Goal: Task Accomplishment & Management: Use online tool/utility

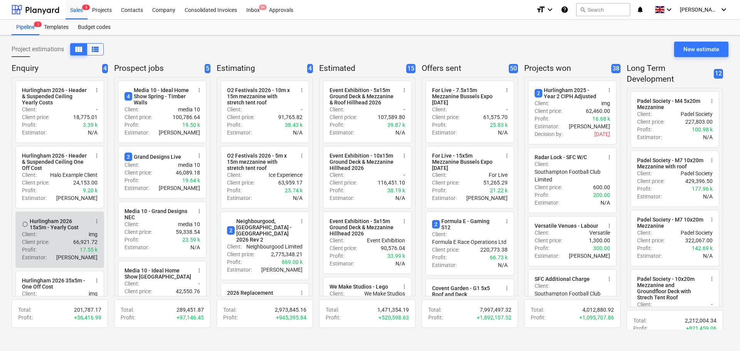
click at [50, 235] on div "Client : img" at bounding box center [60, 235] width 76 height 8
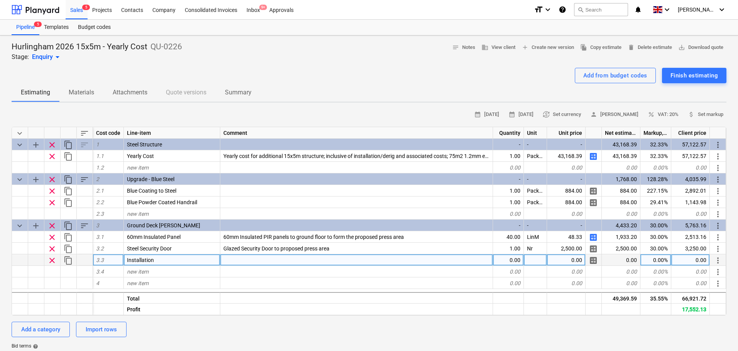
click at [503, 265] on div "0.00" at bounding box center [508, 260] width 31 height 12
click at [73, 11] on div "Sales 5" at bounding box center [77, 10] width 22 height 20
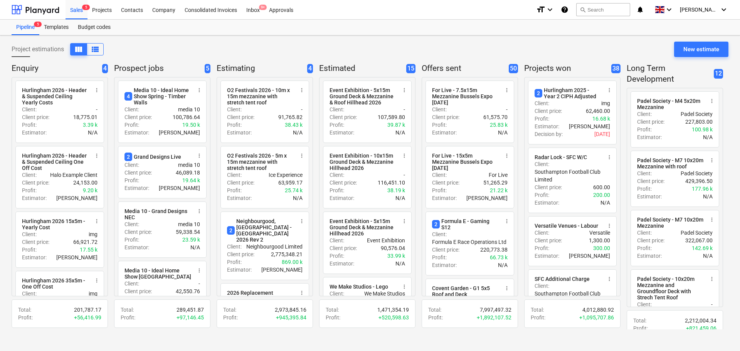
click at [351, 45] on div "Project estimations view_column view_list New estimate" at bounding box center [370, 53] width 717 height 22
click at [80, 12] on div "Sales 5" at bounding box center [77, 10] width 22 height 20
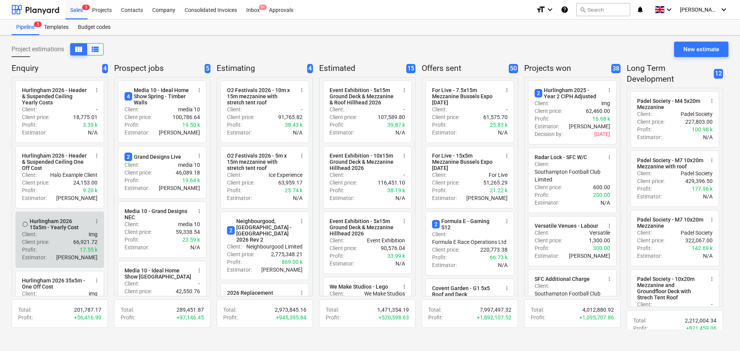
click at [37, 243] on p "Client price :" at bounding box center [35, 242] width 27 height 8
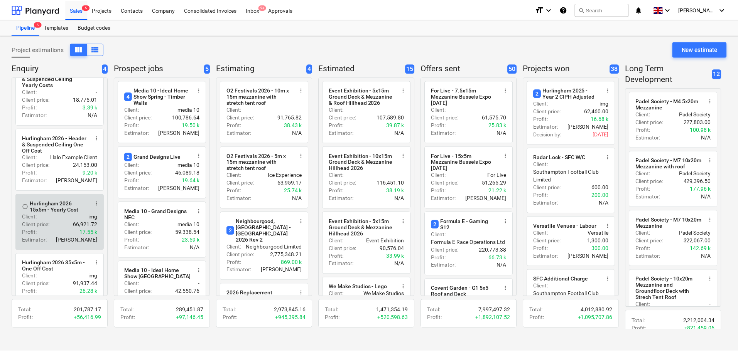
scroll to position [38, 0]
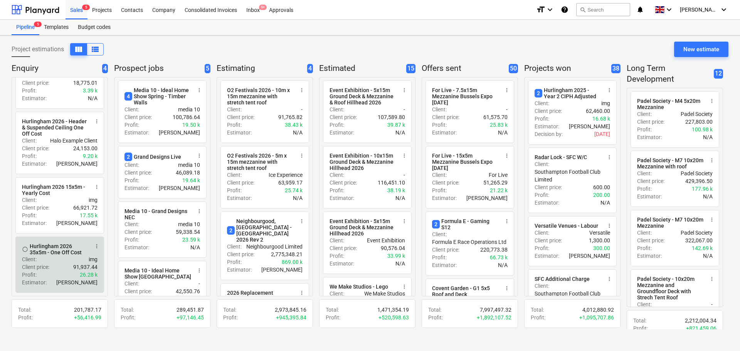
click at [54, 269] on div "Client price : 91,937.44" at bounding box center [60, 267] width 76 height 8
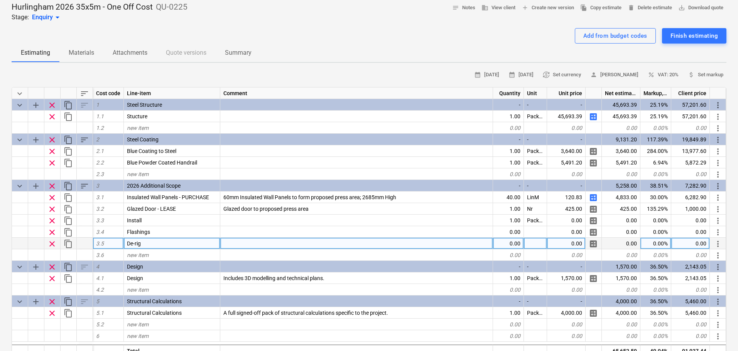
type textarea "x"
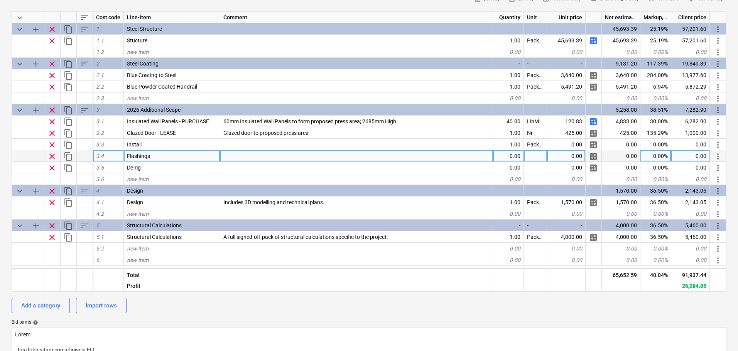
click at [510, 156] on div "0.00" at bounding box center [508, 156] width 31 height 12
type input "56"
type textarea "x"
type input "LinM"
type textarea "x"
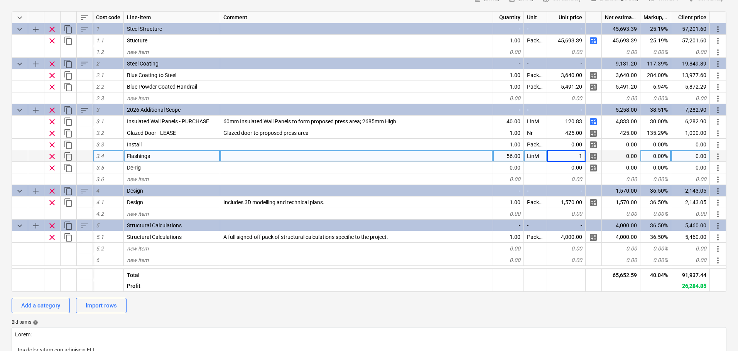
type input "14"
type textarea "x"
type input "30"
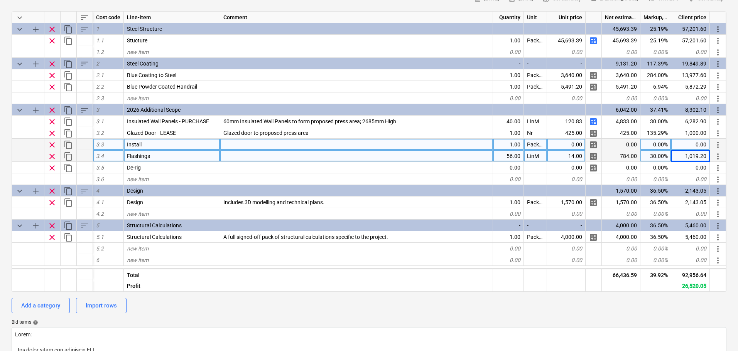
click at [561, 145] on div "0.00" at bounding box center [566, 145] width 39 height 12
click at [52, 147] on span "clear" at bounding box center [51, 144] width 9 height 9
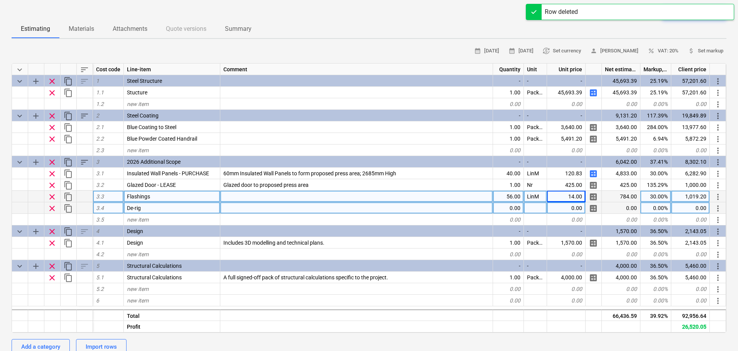
scroll to position [0, 0]
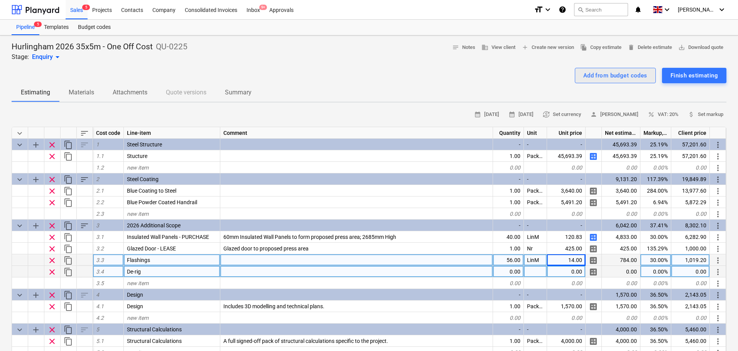
click at [607, 76] on div "Add from budget codes" at bounding box center [615, 76] width 64 height 10
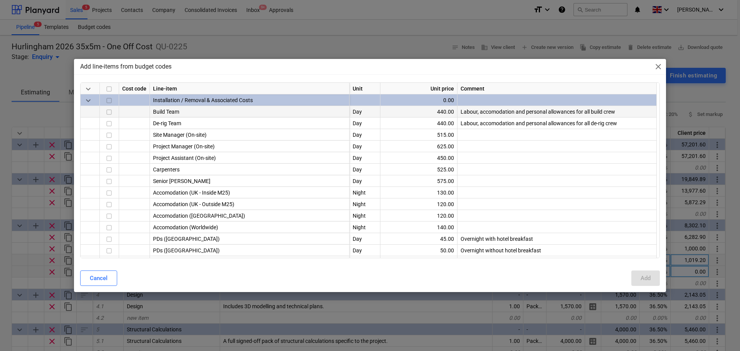
click at [111, 112] on input "checkbox" at bounding box center [108, 112] width 9 height 9
click at [104, 122] on input "checkbox" at bounding box center [108, 124] width 9 height 9
drag, startPoint x: 650, startPoint y: 271, endPoint x: 645, endPoint y: 269, distance: 5.2
click at [649, 271] on button "Add" at bounding box center [646, 278] width 29 height 15
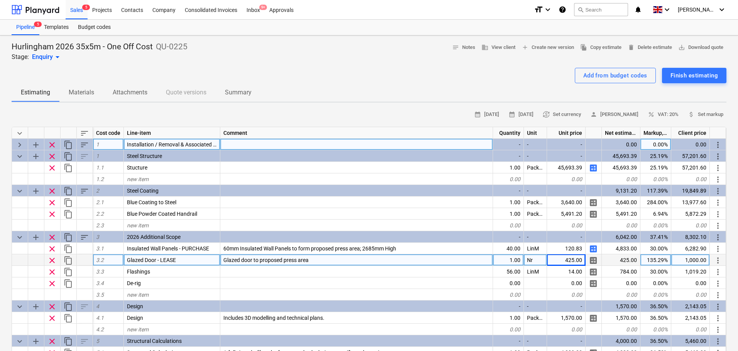
click at [20, 145] on span "keyboard_arrow_right" at bounding box center [19, 144] width 9 height 9
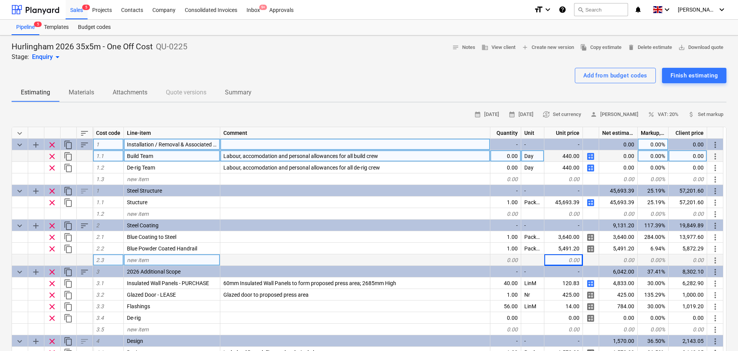
click at [714, 158] on span "more_vert" at bounding box center [714, 156] width 9 height 9
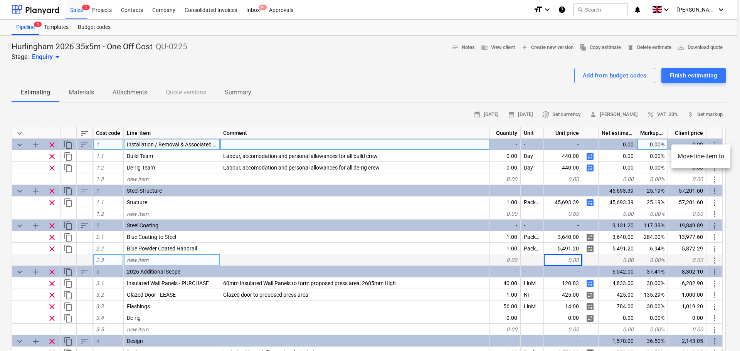
click at [707, 160] on li "Move line-item to" at bounding box center [701, 157] width 59 height 18
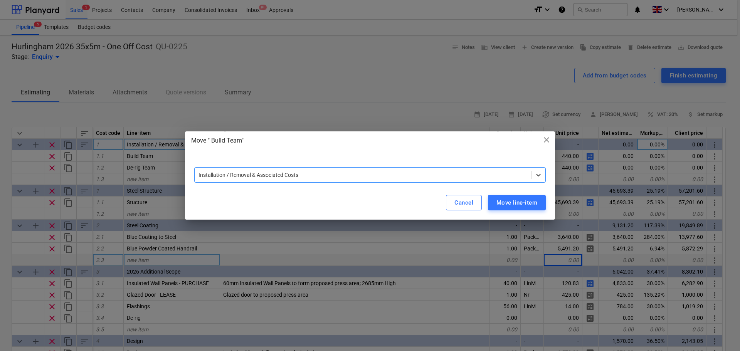
click at [324, 160] on div "option Installation / Removal & Associated Costs, selected. Select is focused ,…" at bounding box center [370, 172] width 370 height 28
click at [317, 179] on div at bounding box center [363, 175] width 329 height 8
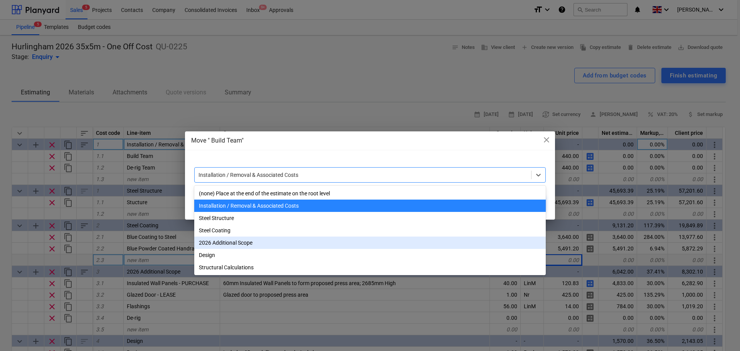
click at [236, 243] on div "2026 Additional Scope" at bounding box center [370, 243] width 352 height 12
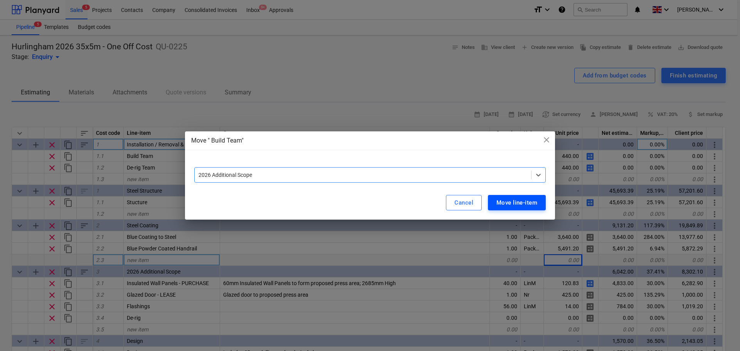
click at [510, 206] on div "Move line-item" at bounding box center [517, 203] width 41 height 10
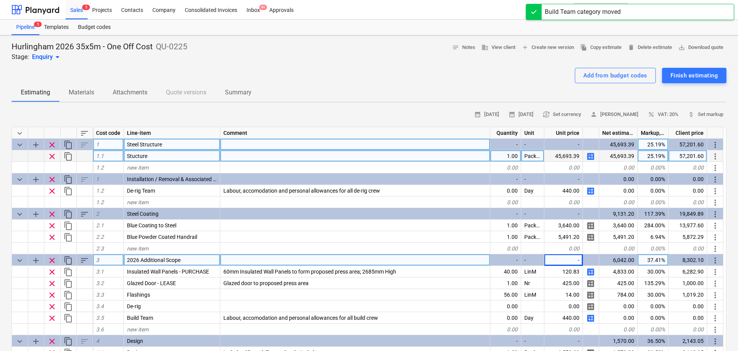
click at [714, 157] on span "more_vert" at bounding box center [714, 156] width 9 height 9
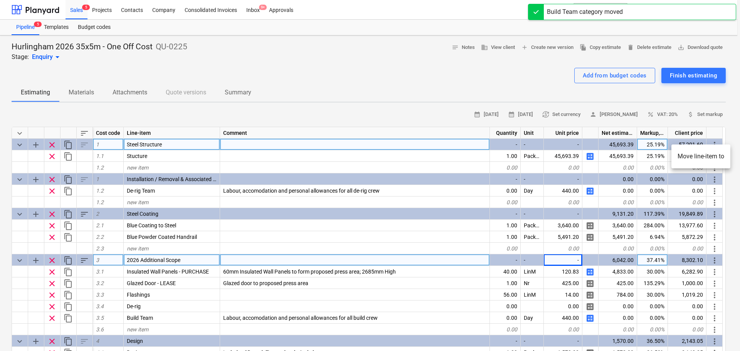
click at [684, 156] on li "Move line-item to" at bounding box center [701, 157] width 59 height 18
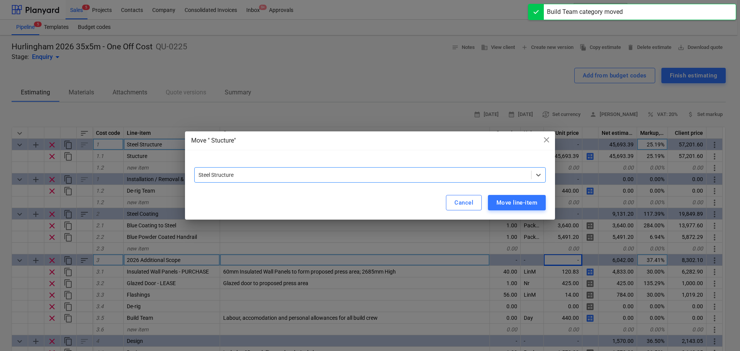
click at [330, 167] on div at bounding box center [370, 164] width 352 height 6
click at [329, 171] on div at bounding box center [363, 175] width 329 height 8
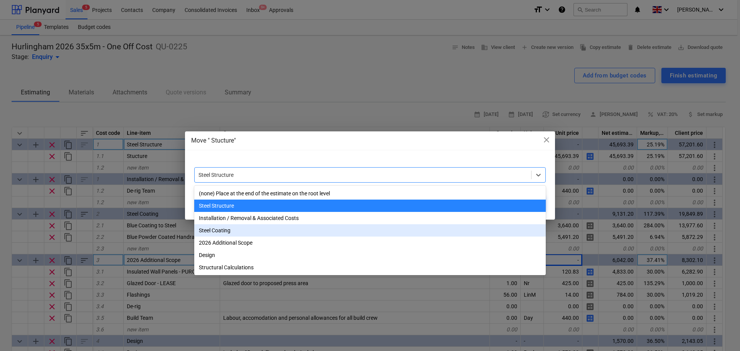
click at [131, 203] on div "Move " Stucture" close option Steel Coating focused, 4 of 7. 7 results availabl…" at bounding box center [370, 175] width 740 height 351
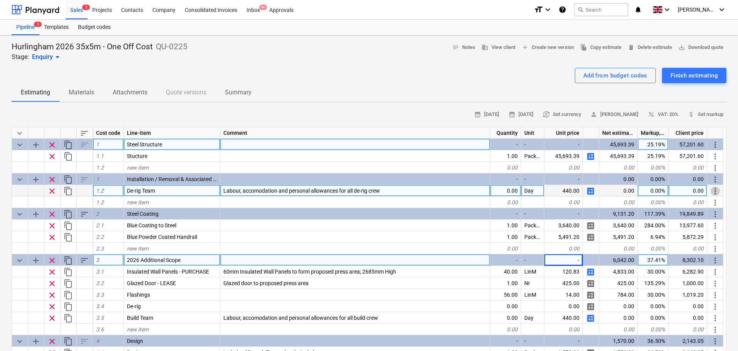
click at [715, 192] on span "more_vert" at bounding box center [714, 191] width 9 height 9
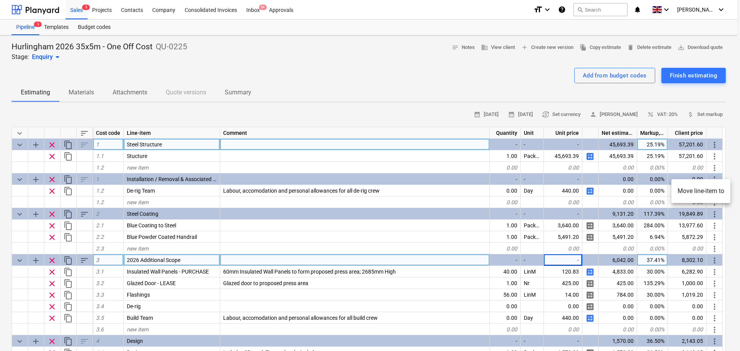
click at [714, 193] on li "Move line-item to" at bounding box center [701, 191] width 59 height 18
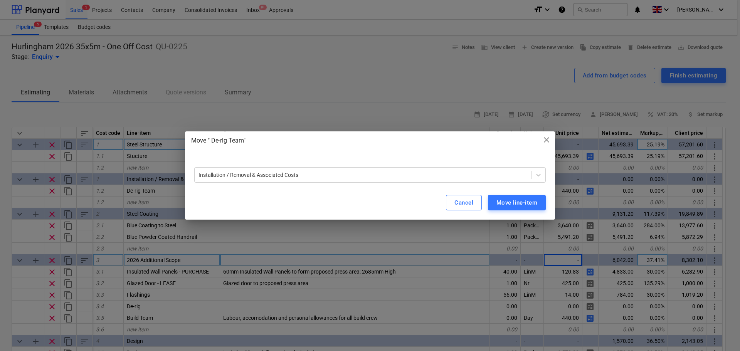
click at [320, 184] on div "Installation / Removal & Associated Costs" at bounding box center [370, 172] width 370 height 28
click at [318, 180] on div "Installation / Removal & Associated Costs" at bounding box center [370, 174] width 352 height 15
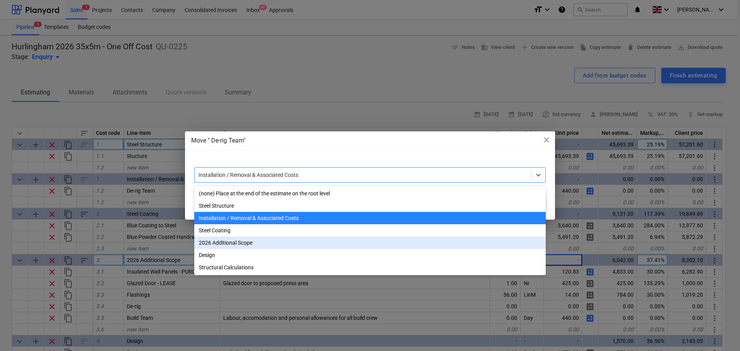
click at [273, 246] on div "2026 Additional Scope" at bounding box center [370, 243] width 352 height 12
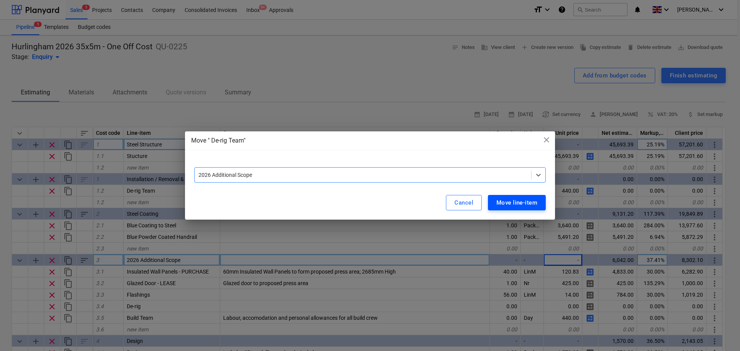
click at [505, 209] on button "Move line-item" at bounding box center [517, 202] width 58 height 15
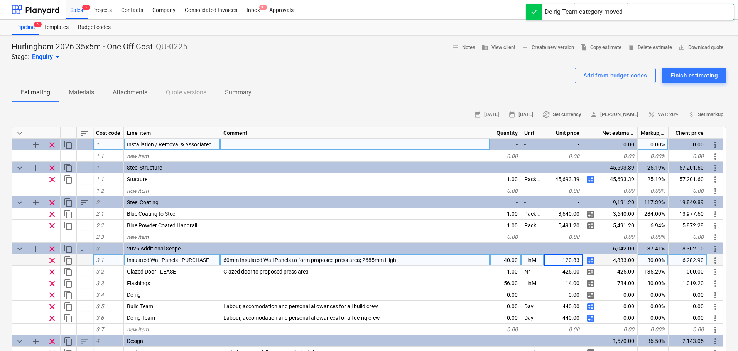
click at [57, 143] on div "clear" at bounding box center [52, 145] width 16 height 12
click at [49, 144] on span "clear" at bounding box center [51, 144] width 9 height 9
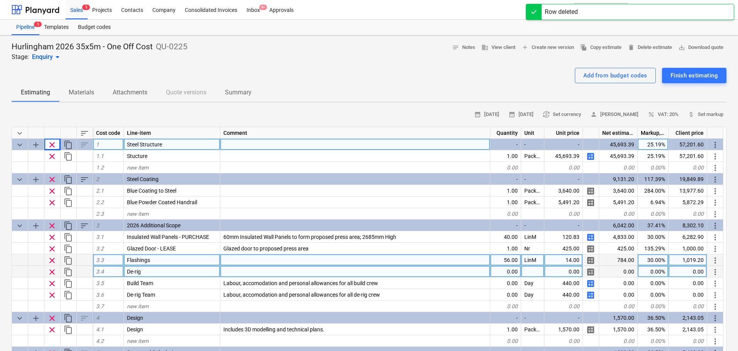
click at [52, 273] on span "clear" at bounding box center [51, 272] width 9 height 9
type textarea "x"
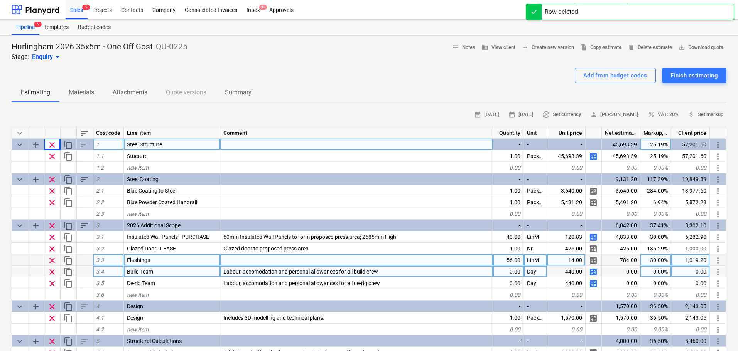
click at [505, 270] on div "0.00" at bounding box center [508, 272] width 31 height 12
type input "6"
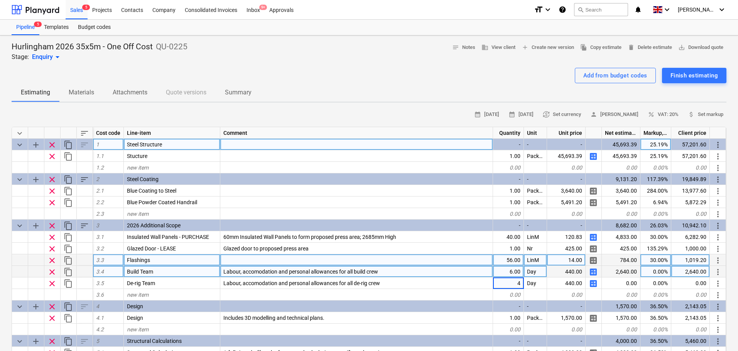
type textarea "x"
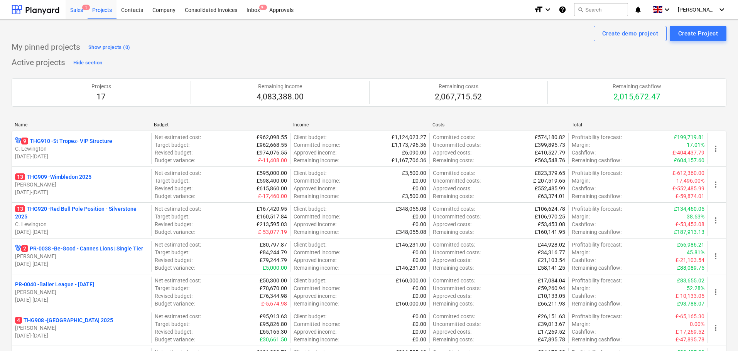
click at [73, 12] on div "Sales 5" at bounding box center [77, 10] width 22 height 20
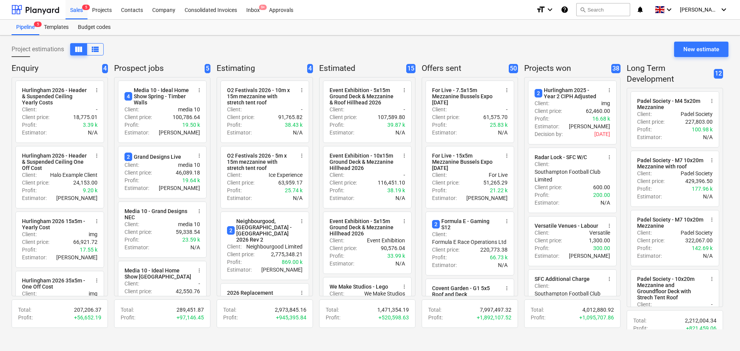
click at [327, 43] on div "Project estimations view_column view_list New estimate" at bounding box center [370, 53] width 717 height 22
